Goal: Task Accomplishment & Management: Manage account settings

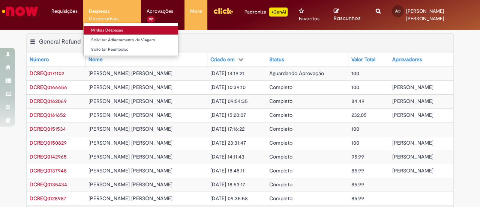
click at [108, 30] on link "Minhas Despesas" at bounding box center [131, 30] width 95 height 8
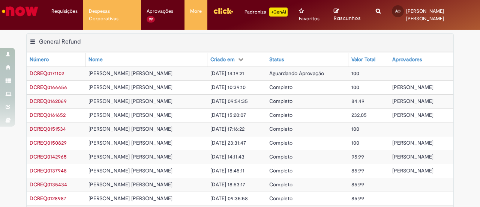
click at [34, 9] on img "Ir para a Homepage" at bounding box center [20, 11] width 39 height 15
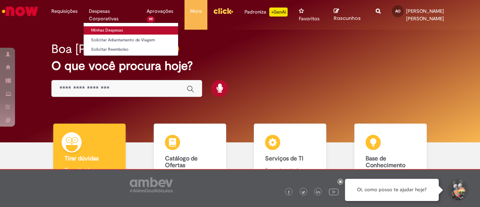
click at [108, 32] on link "Minhas Despesas" at bounding box center [131, 30] width 95 height 8
